Goal: Register for event/course

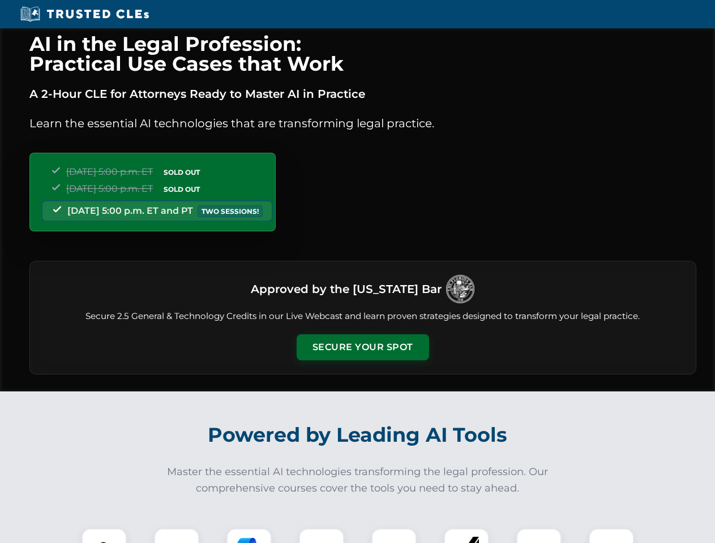
click at [362, 347] on button "Secure Your Spot" at bounding box center [363, 347] width 132 height 26
click at [104, 536] on img at bounding box center [104, 551] width 33 height 33
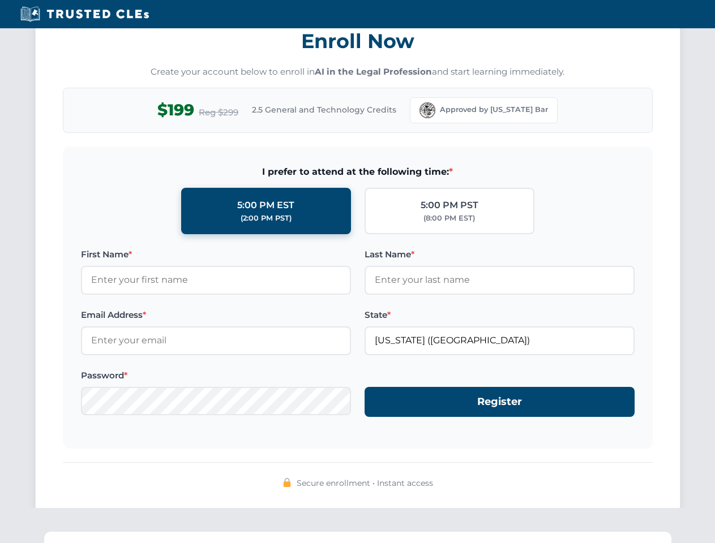
scroll to position [1111, 0]
